Goal: Obtain resource: Download file/media

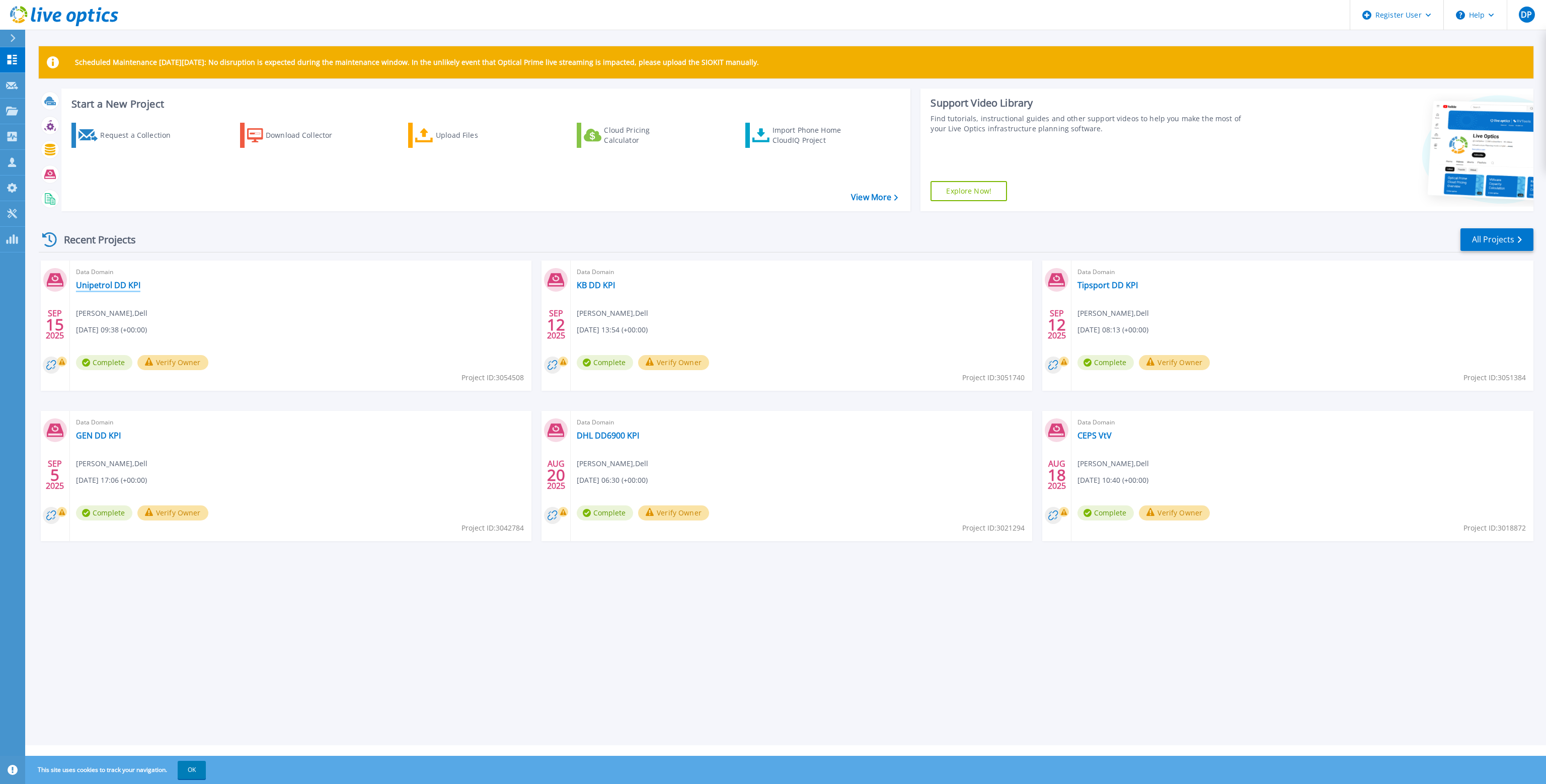
click at [109, 287] on link "Unipetrol DD KPI" at bounding box center [108, 285] width 64 height 10
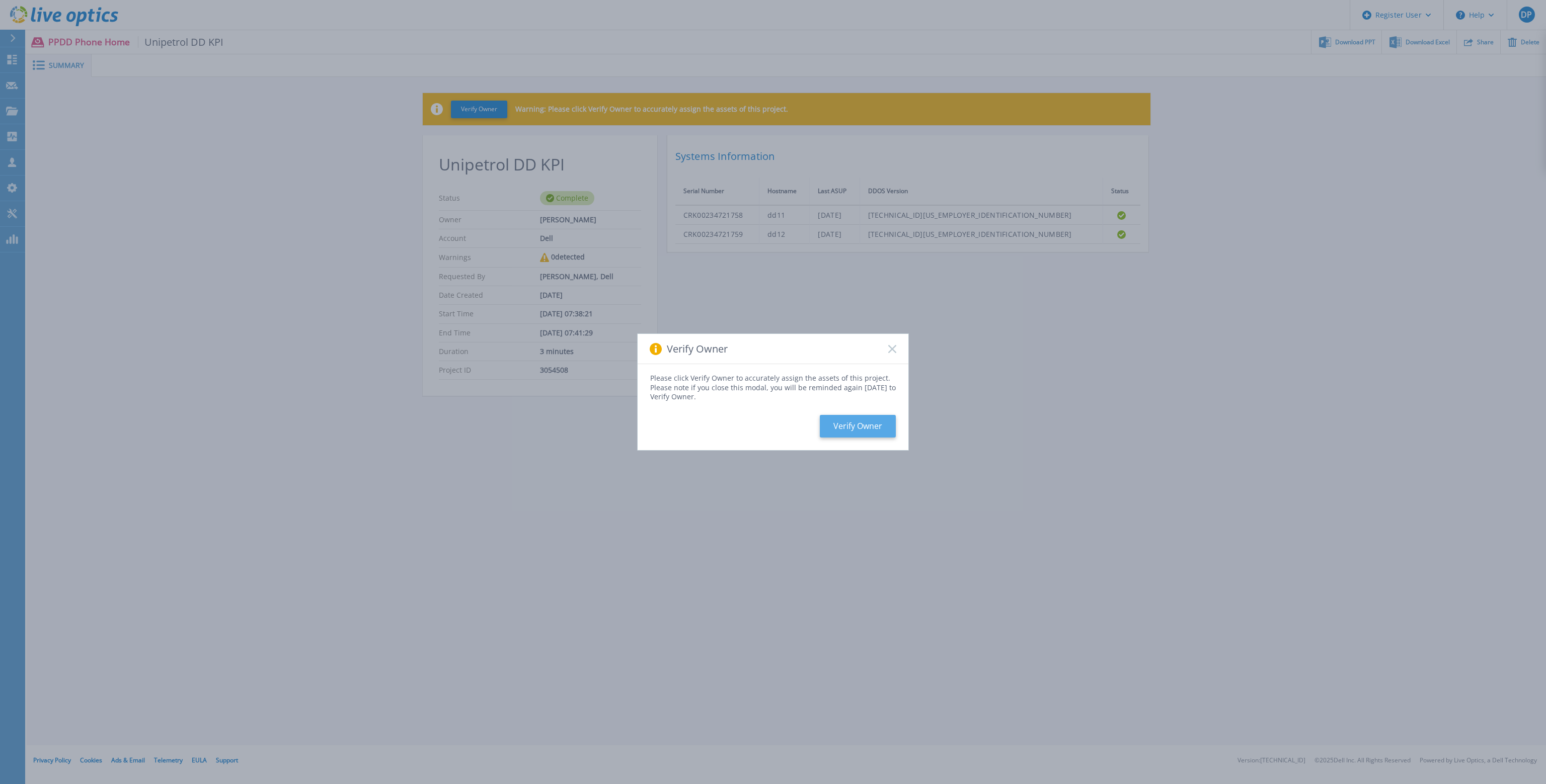
click at [837, 425] on button "Verify Owner" at bounding box center [858, 426] width 76 height 23
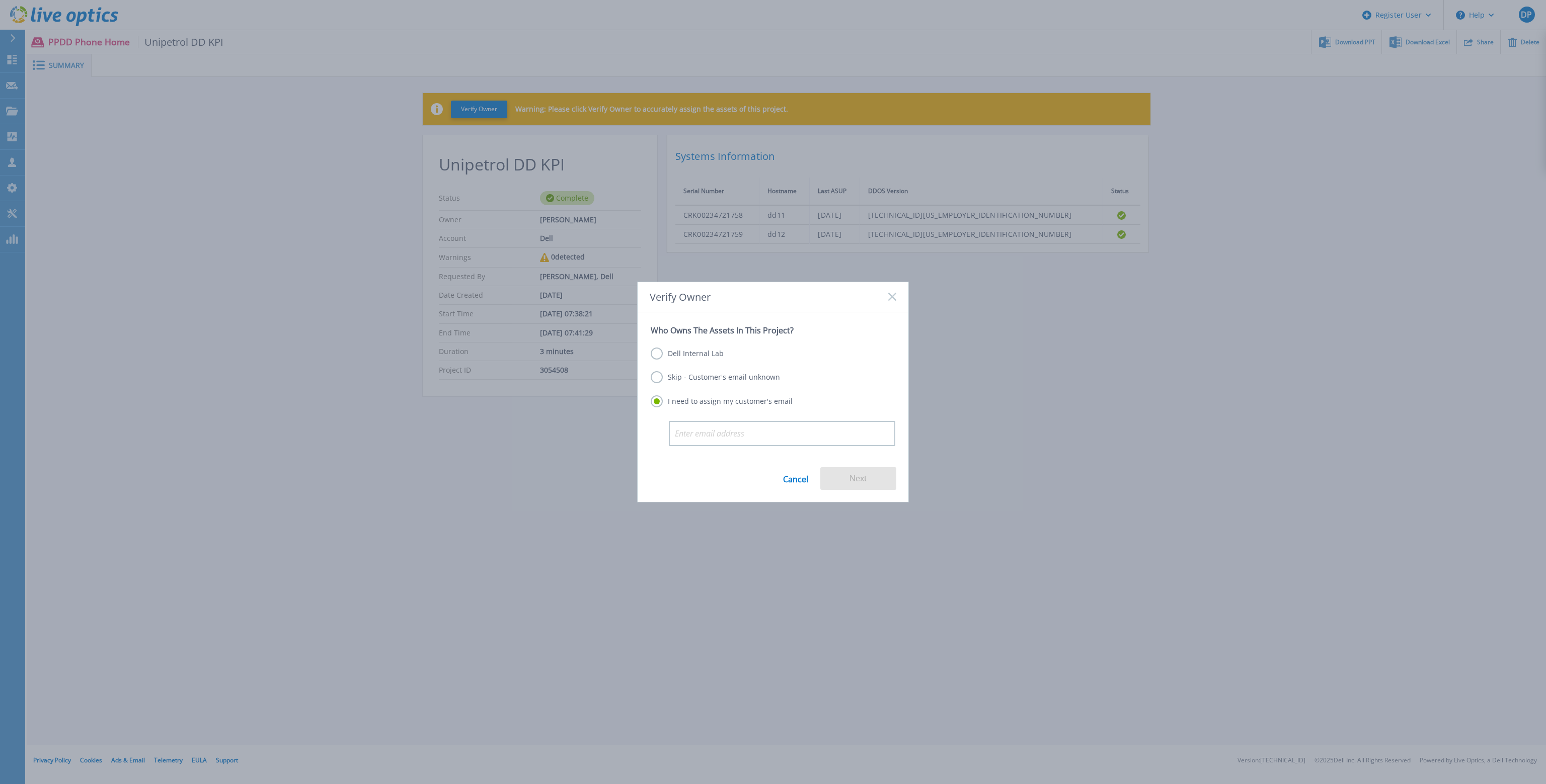
click at [738, 373] on label "Skip - Customer's email unknown" at bounding box center [715, 377] width 130 height 12
click at [0, 0] on input "Skip - Customer's email unknown" at bounding box center [0, 0] width 0 height 0
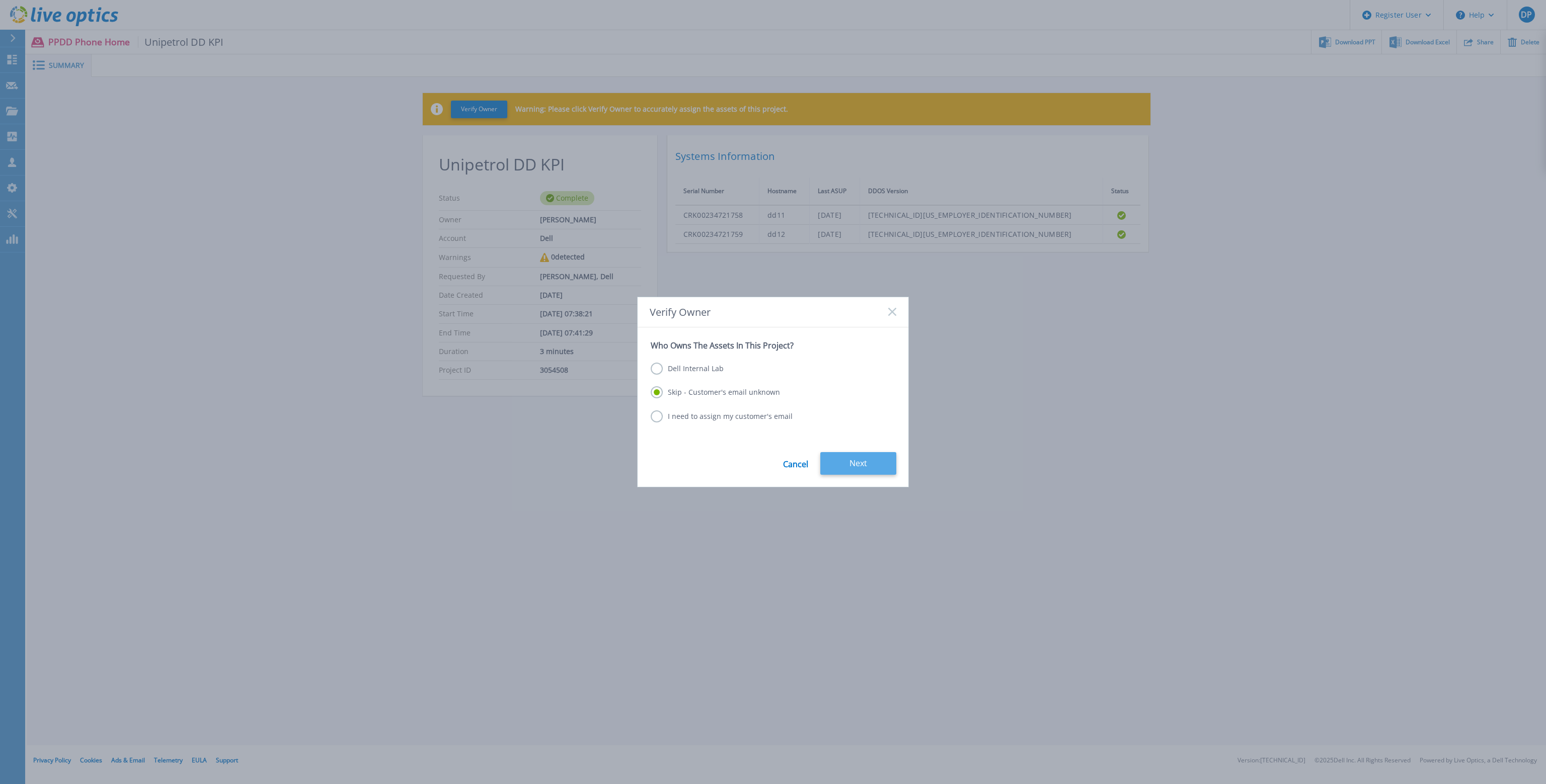
click at [877, 470] on button "Next" at bounding box center [858, 464] width 76 height 23
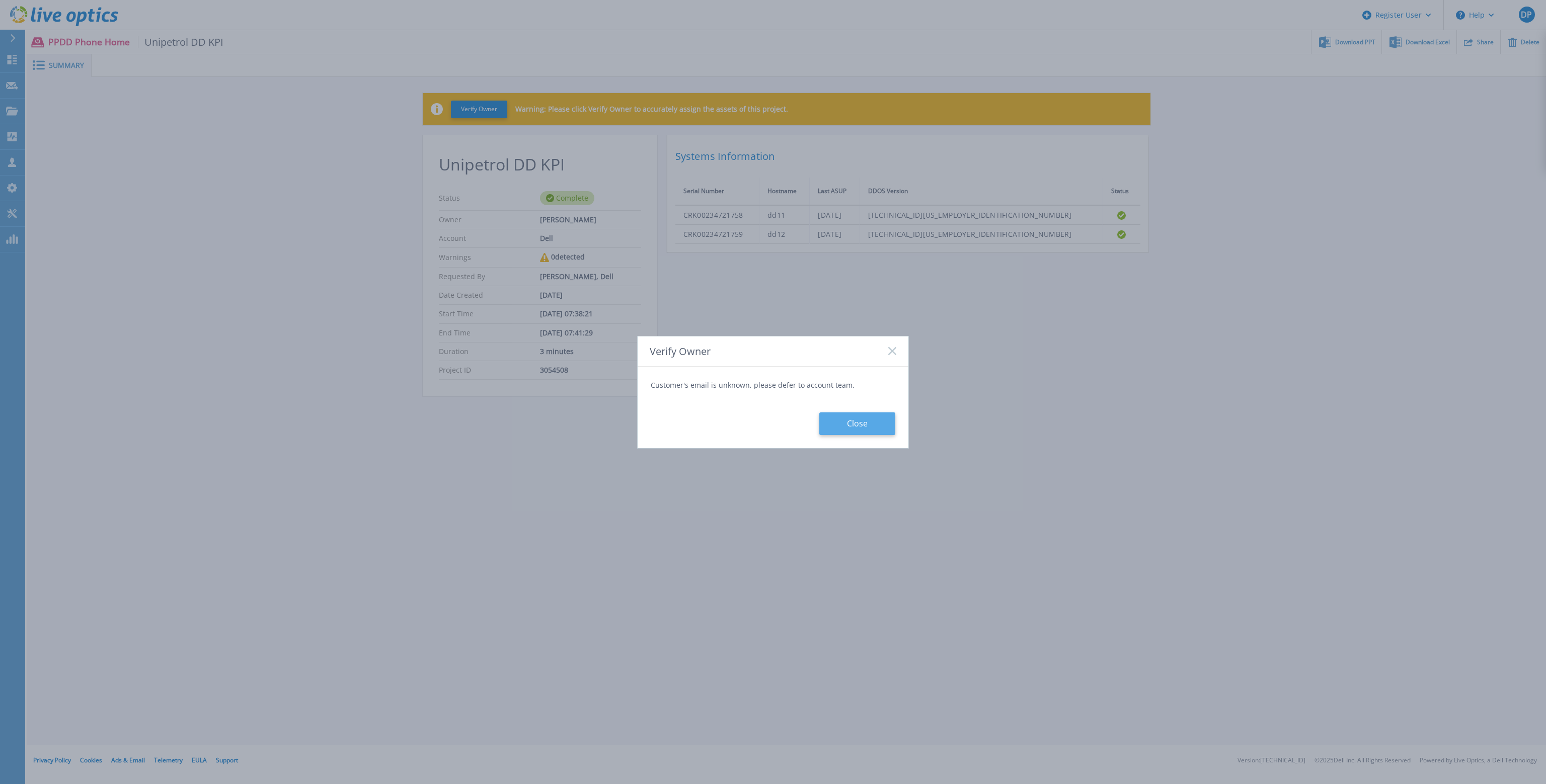
click at [858, 417] on button "Close" at bounding box center [857, 424] width 76 height 23
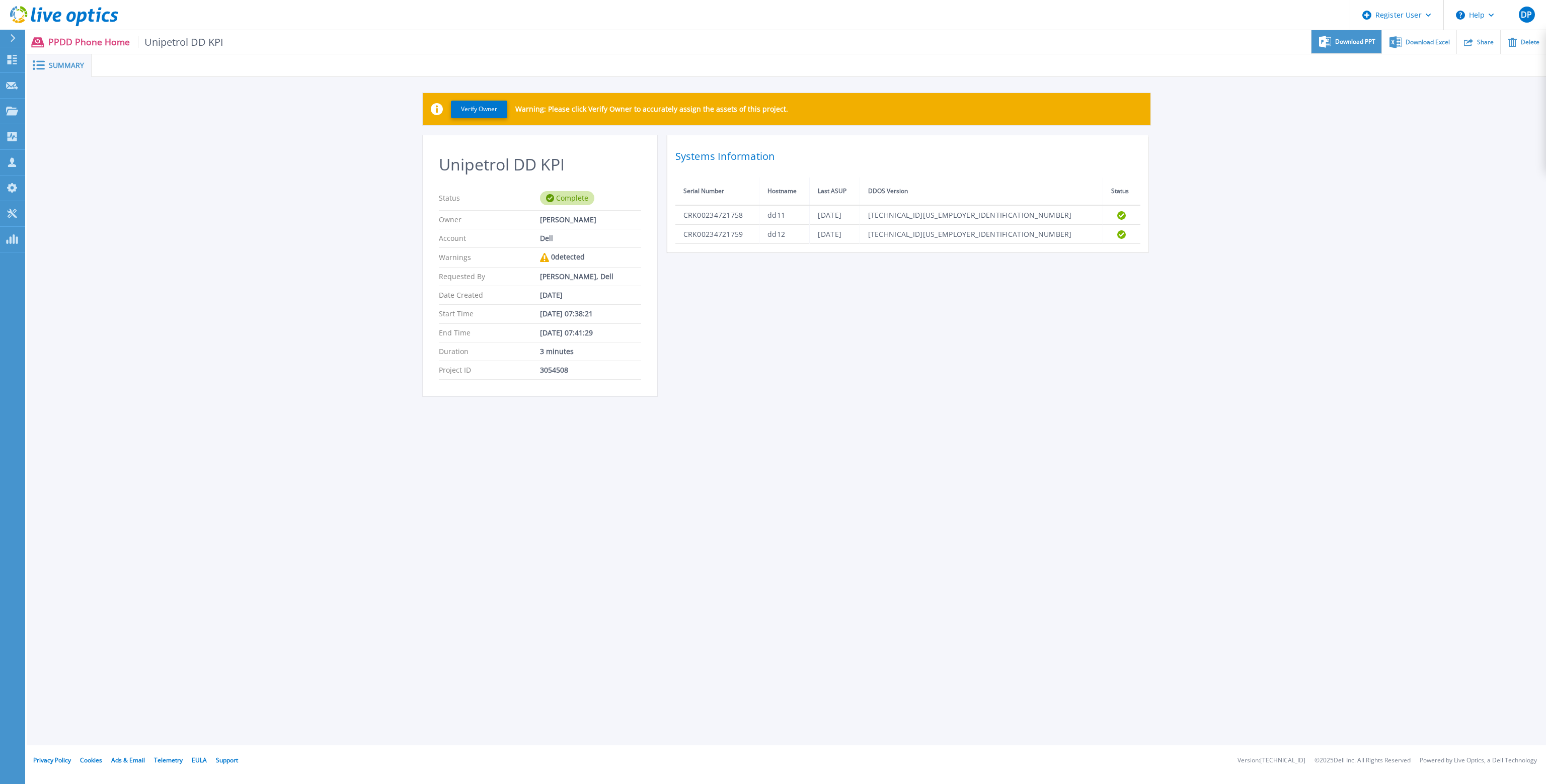
click at [1355, 49] on div "Download PPT" at bounding box center [1346, 41] width 70 height 23
drag, startPoint x: 1283, startPoint y: 203, endPoint x: 1383, endPoint y: 96, distance: 146.5
click at [1293, 188] on div "Verify Owner Warning: Please click Verify Owner to accurately assign the assets…" at bounding box center [786, 250] width 1520 height 346
